Goal: Information Seeking & Learning: Learn about a topic

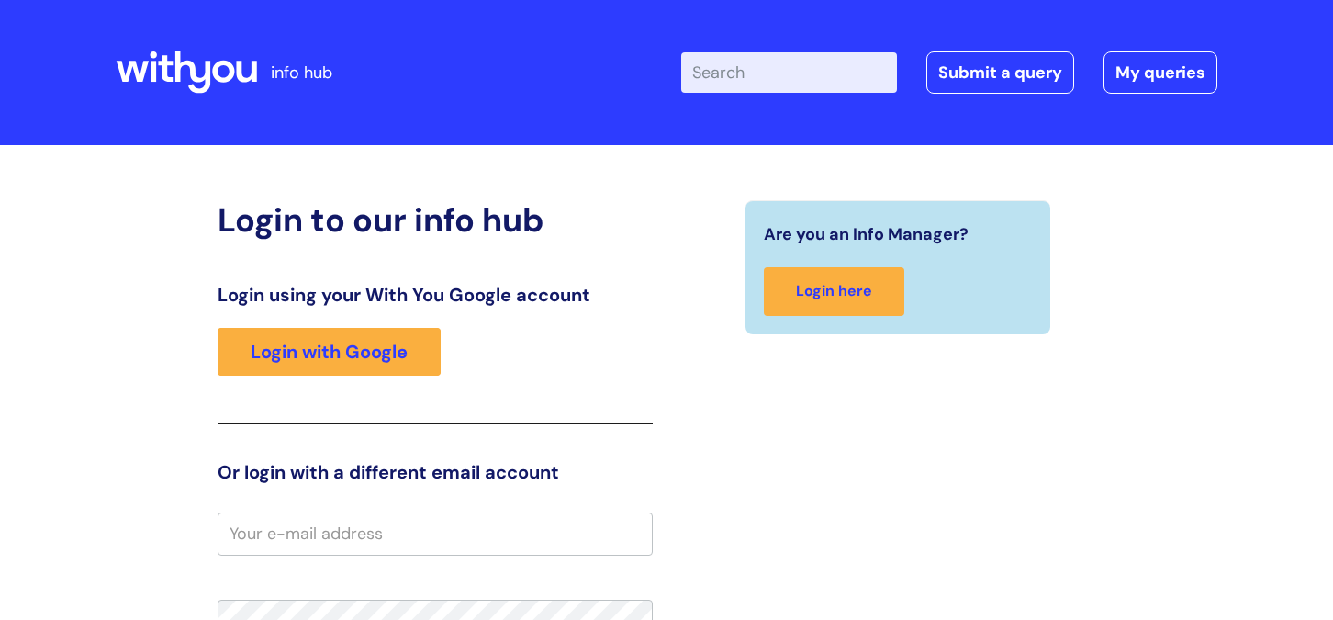
click at [1195, 535] on div "Login to our info hub Login using your With You Google account Login with Googl…" at bounding box center [667, 570] width 1102 height 741
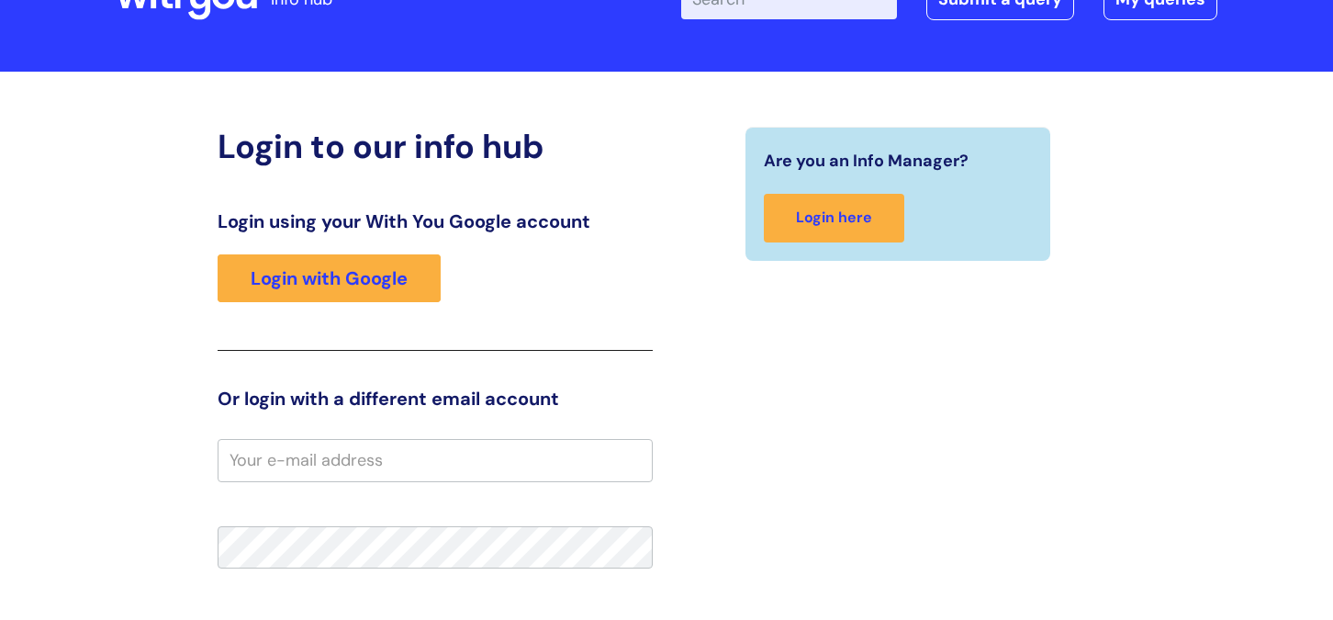
scroll to position [110, 0]
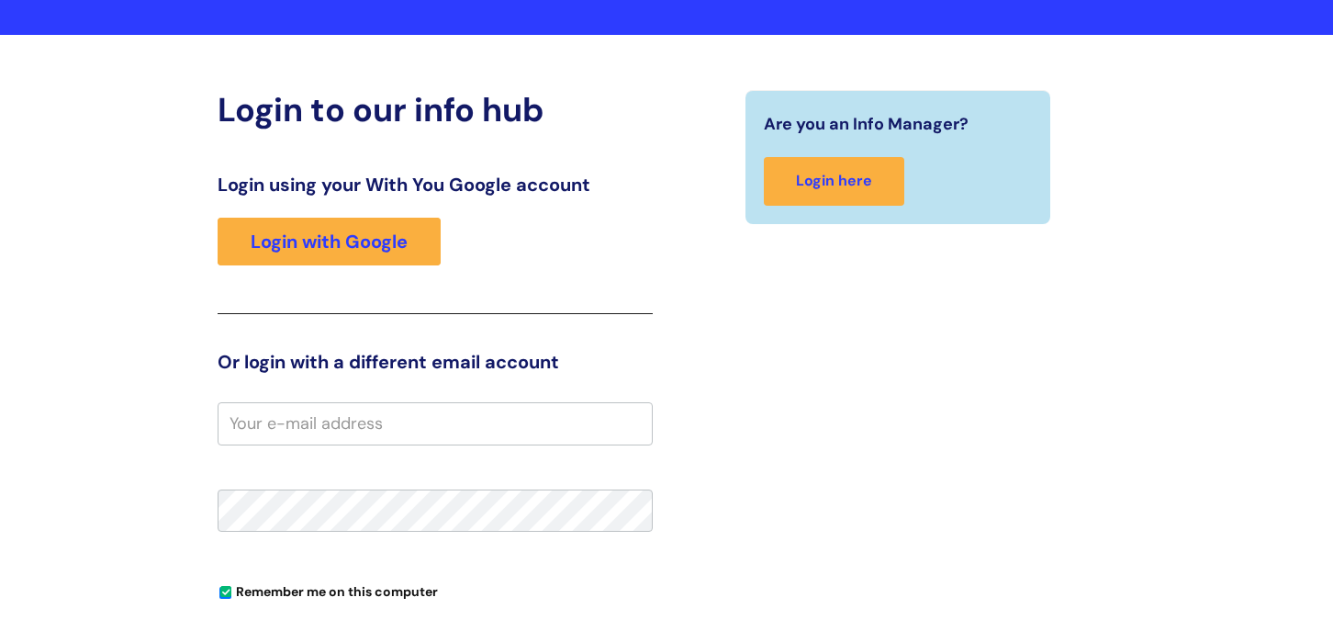
click at [928, 397] on div "Are you an Info Manager? Login here" at bounding box center [898, 460] width 463 height 740
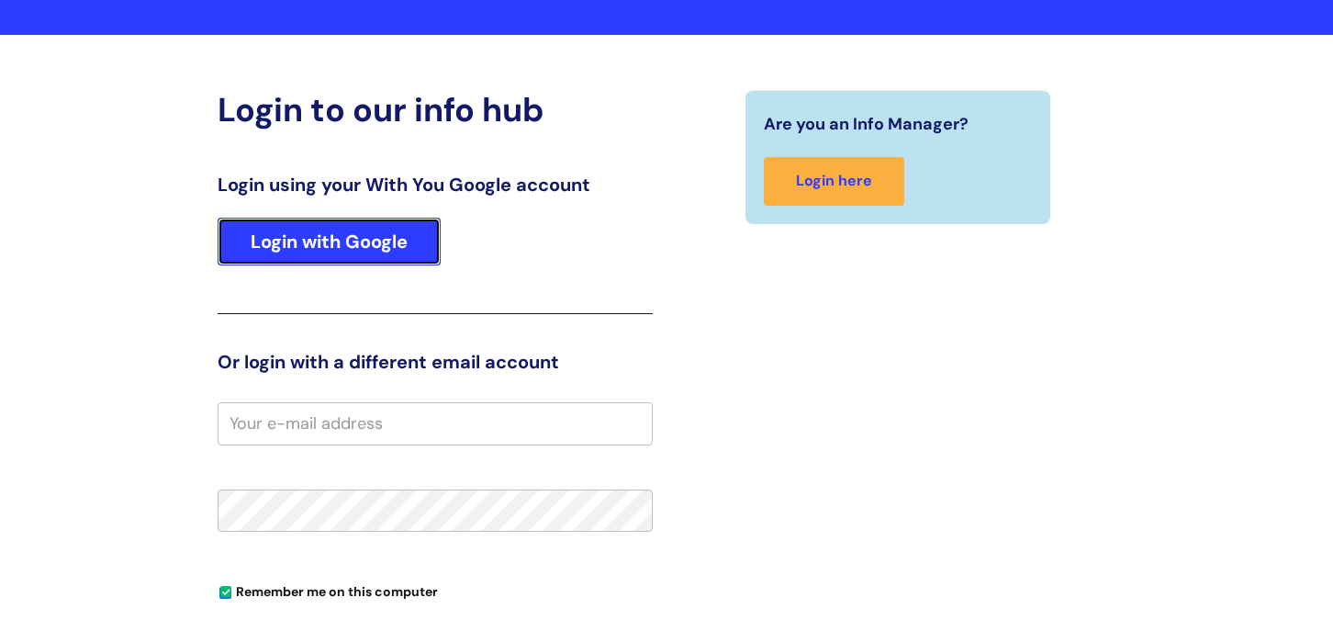
click at [373, 241] on link "Login with Google" at bounding box center [329, 242] width 223 height 48
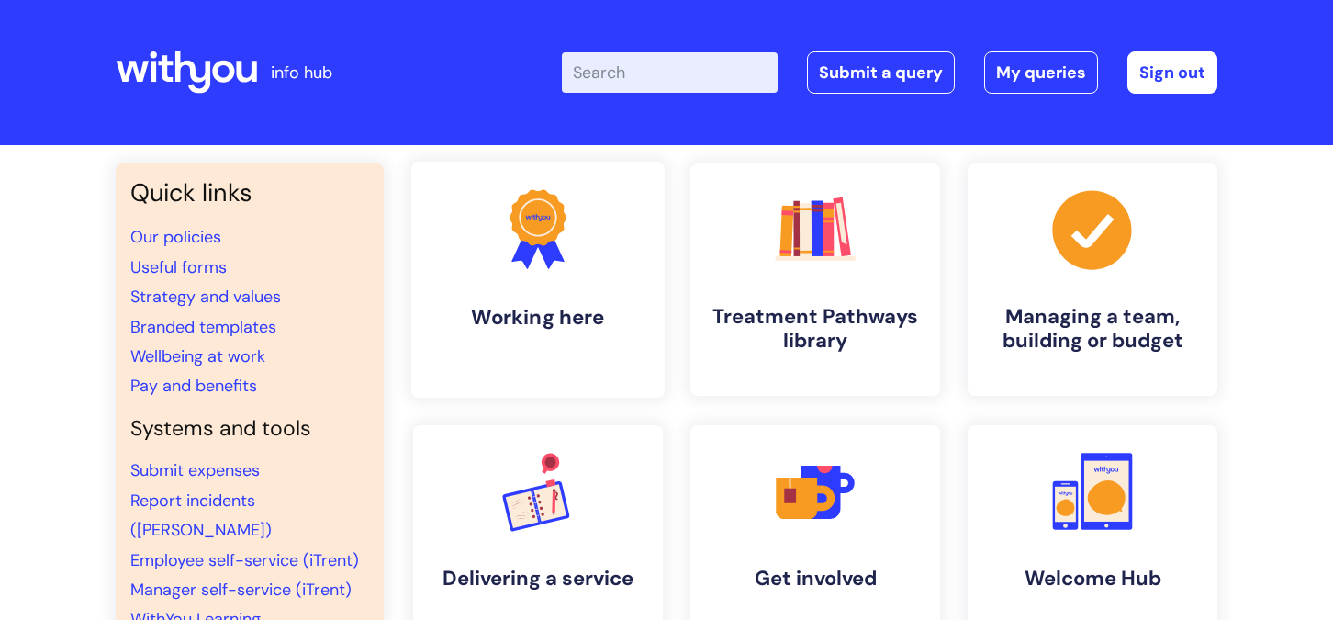
click at [541, 220] on icon at bounding box center [538, 217] width 25 height 7
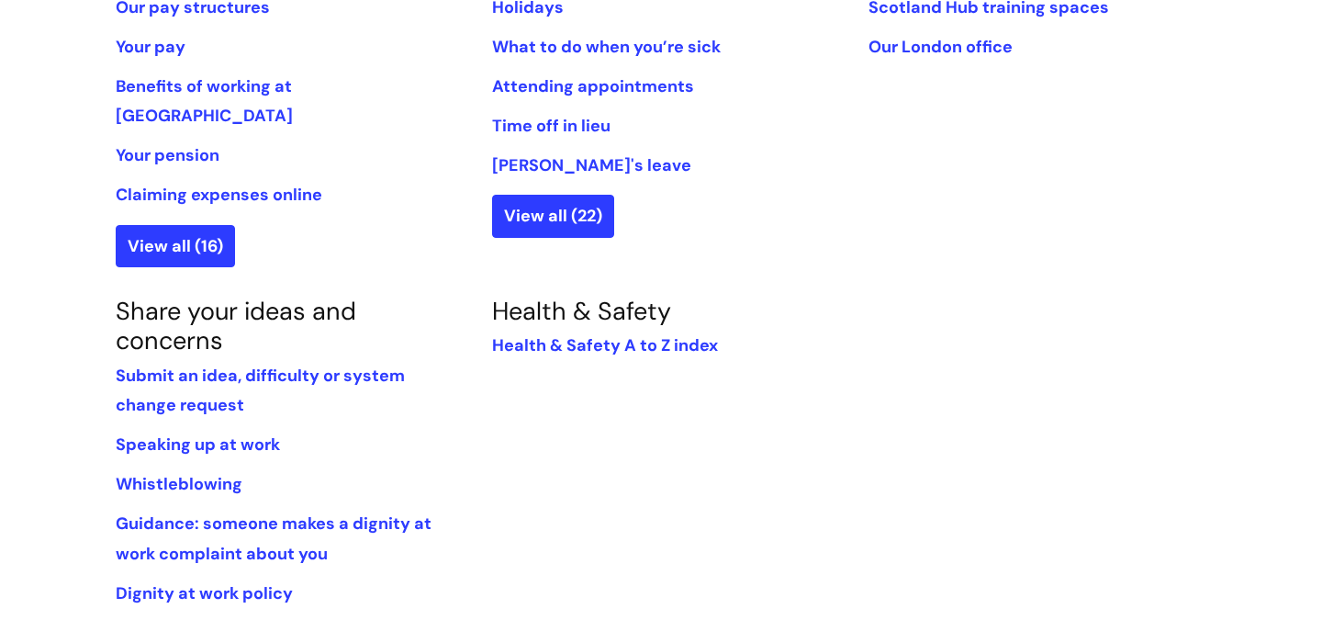
scroll to position [1212, 0]
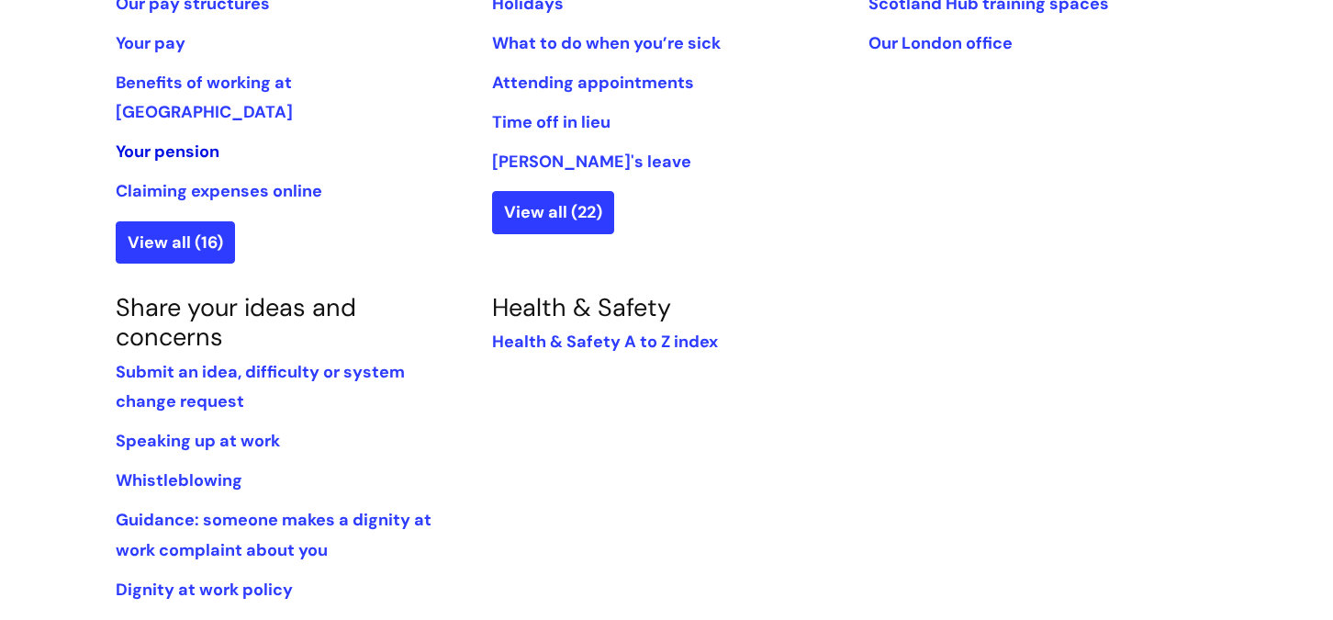
click at [165, 140] on link "Your pension" at bounding box center [168, 151] width 104 height 22
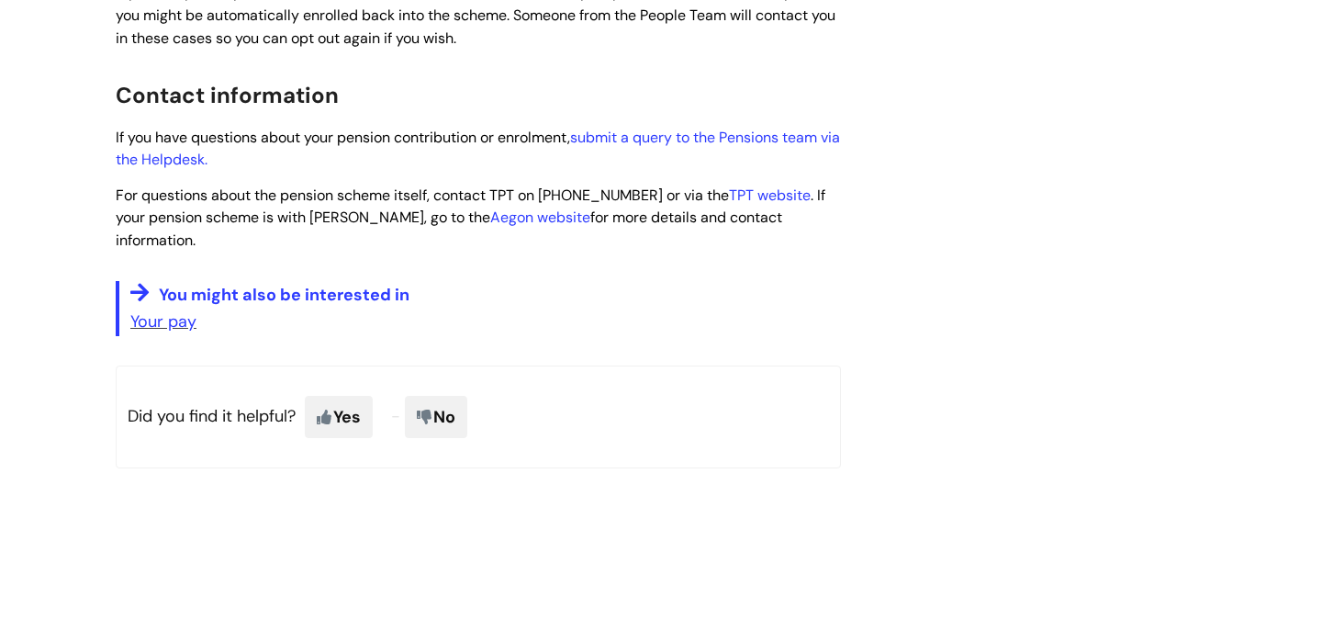
scroll to position [1285, 0]
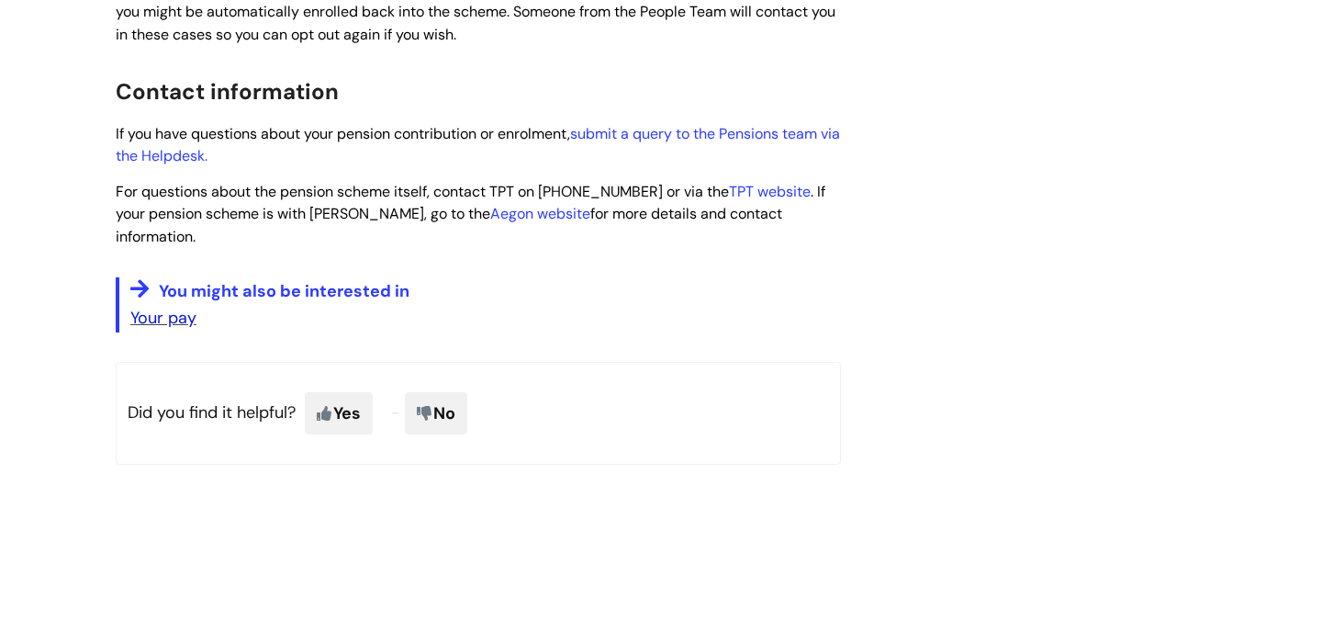
click at [159, 307] on link "Your pay" at bounding box center [163, 318] width 66 height 22
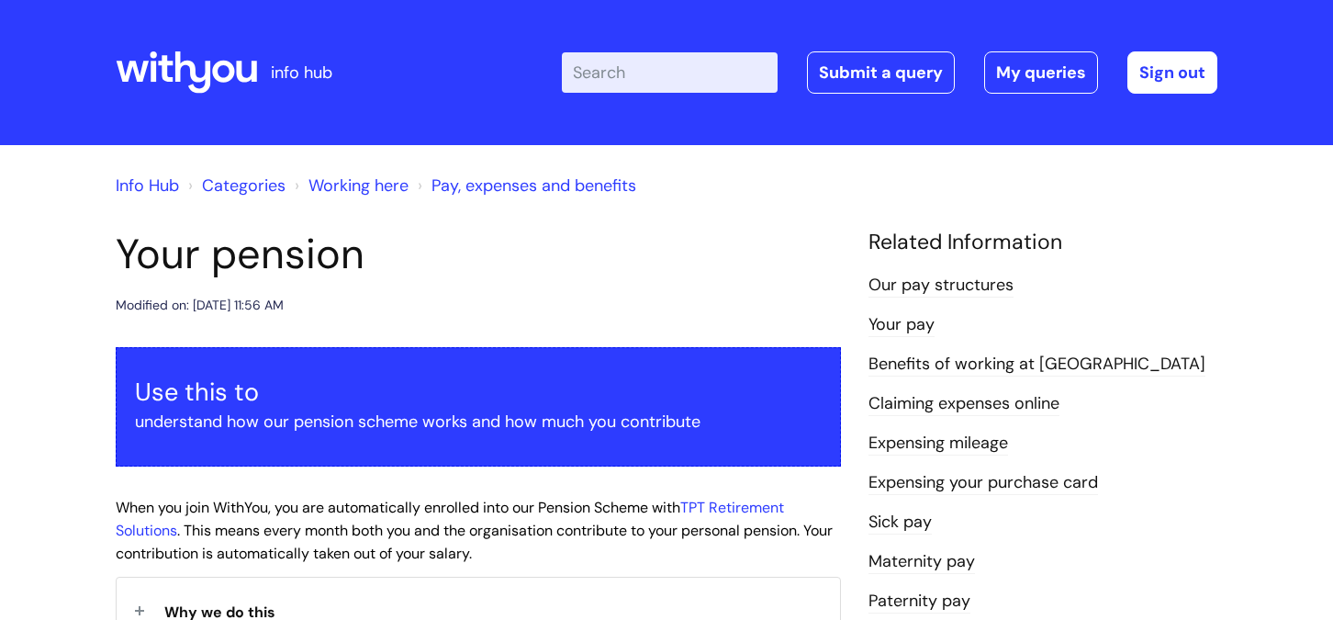
scroll to position [1285, 0]
